Goal: Transaction & Acquisition: Purchase product/service

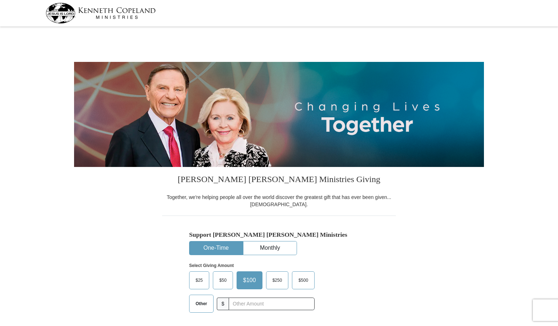
select select "SC"
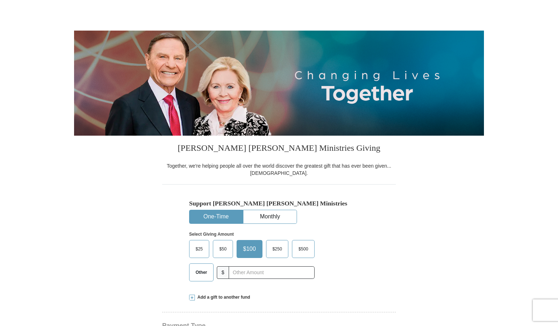
scroll to position [72, 0]
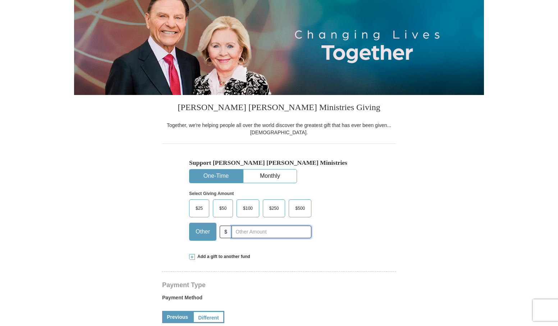
click at [255, 231] on input "text" at bounding box center [271, 231] width 80 height 13
type input "1480"
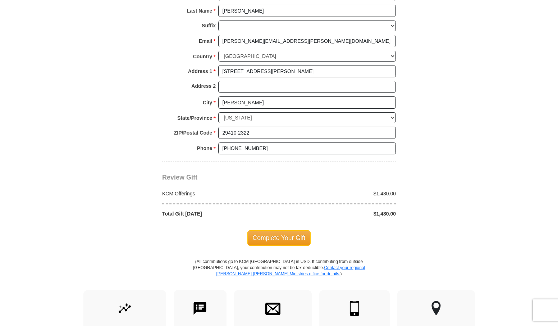
scroll to position [539, 0]
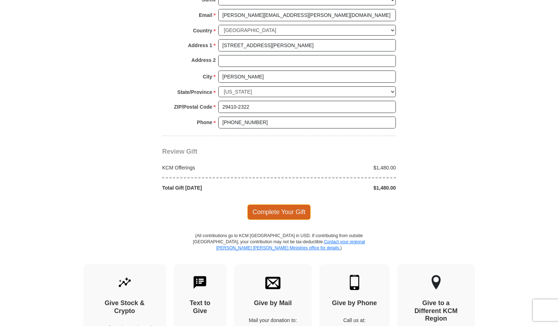
click at [288, 207] on span "Complete Your Gift" at bounding box center [279, 211] width 64 height 15
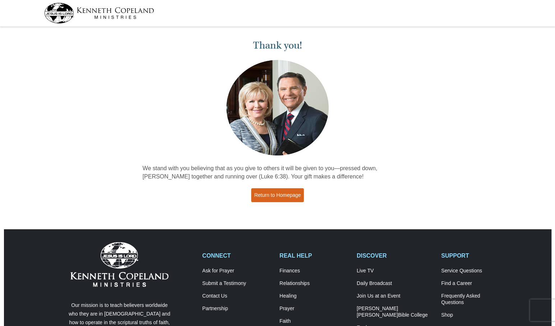
click at [285, 195] on link "Return to Homepage" at bounding box center [277, 195] width 53 height 14
